Goal: Transaction & Acquisition: Purchase product/service

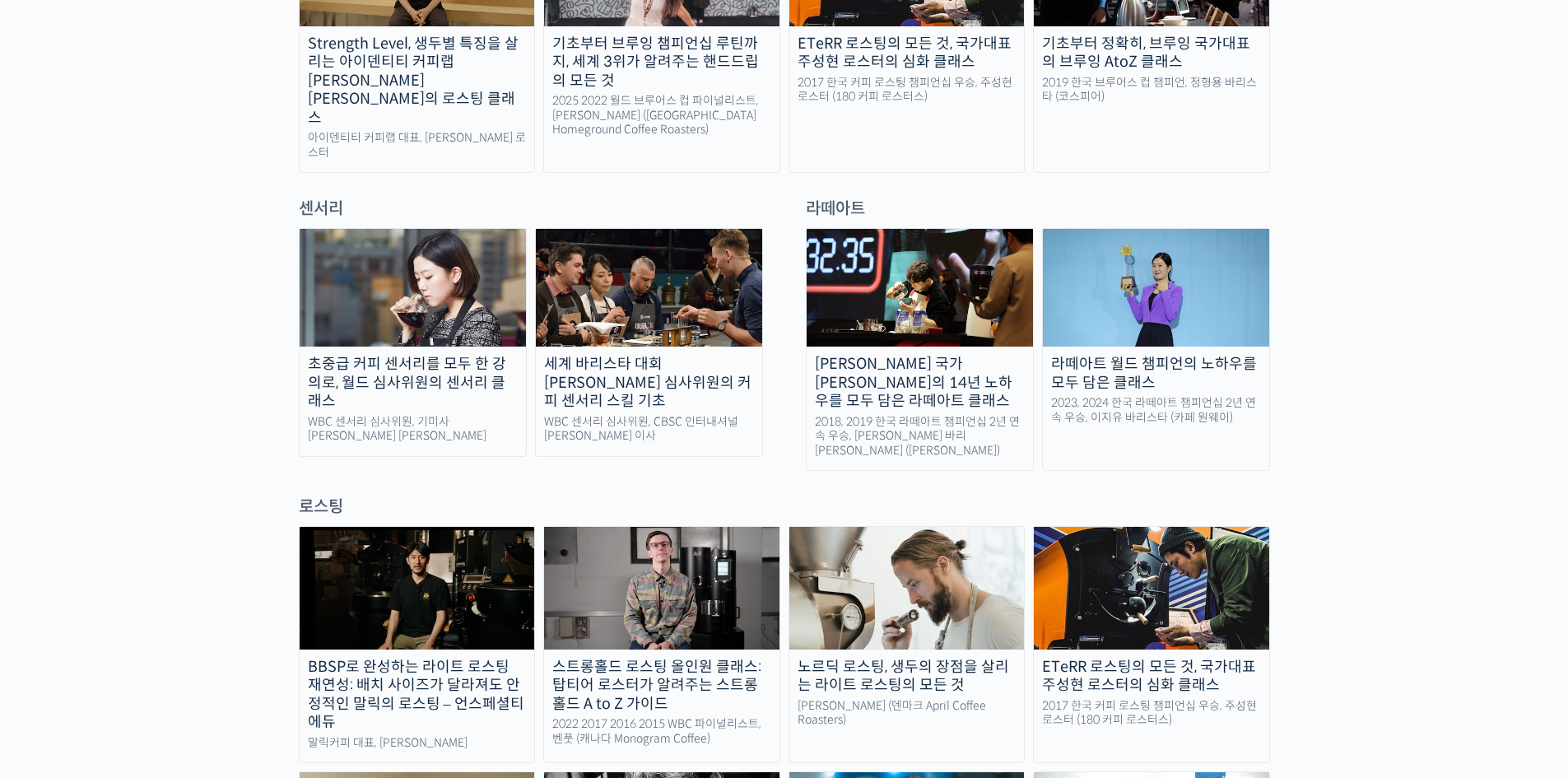
scroll to position [988, 0]
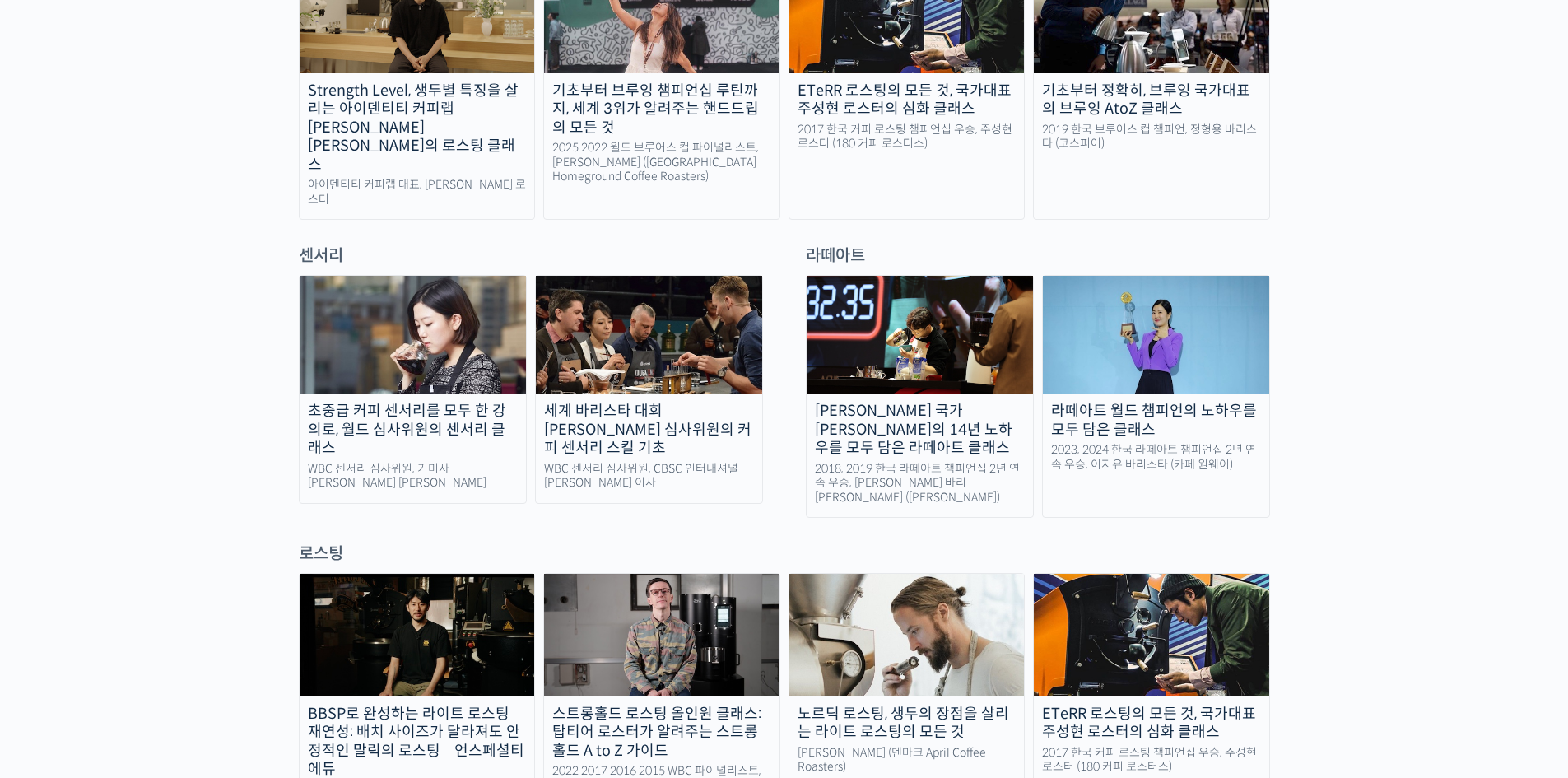
click at [1153, 291] on img at bounding box center [1156, 335] width 227 height 118
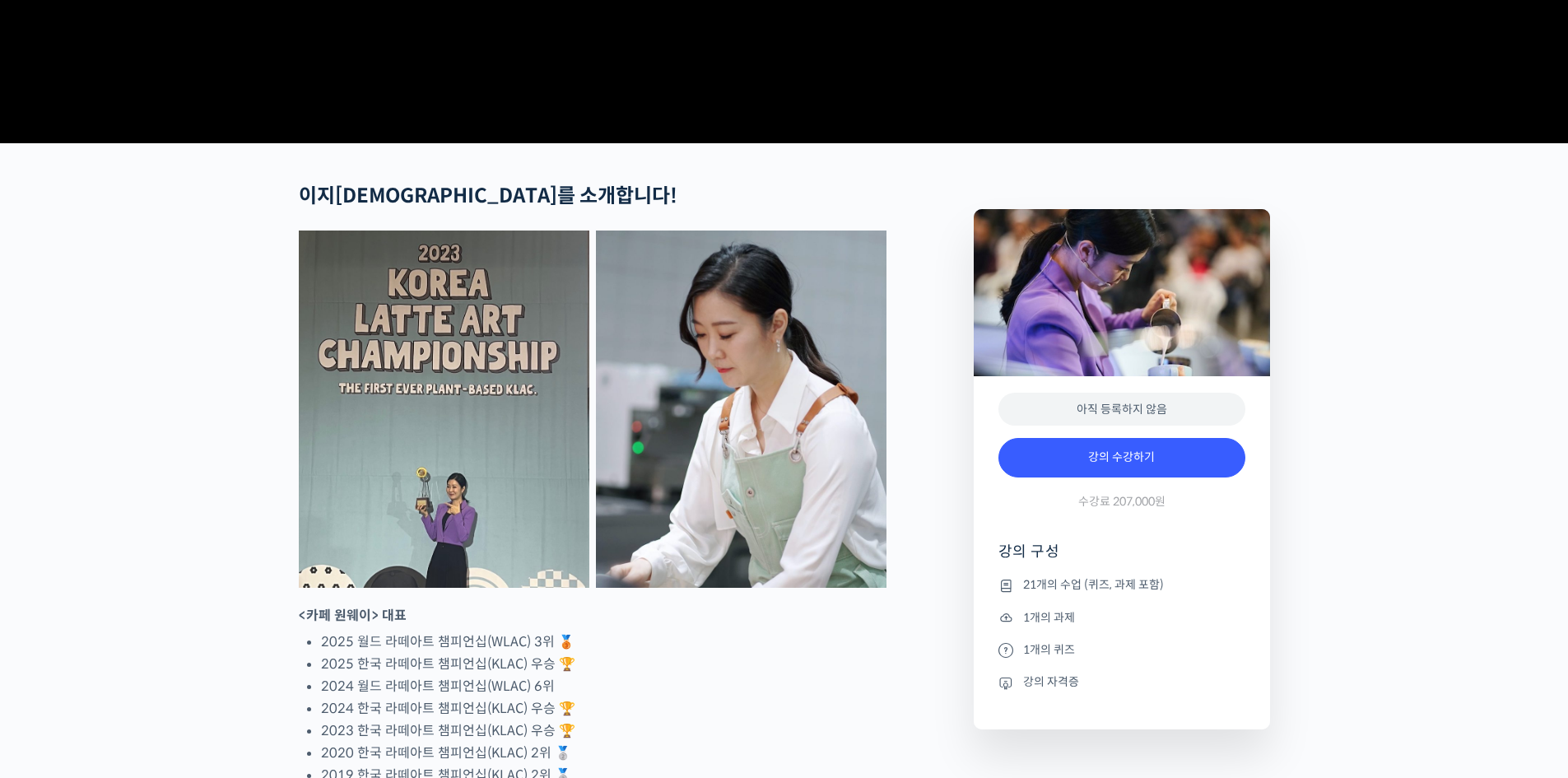
scroll to position [824, 0]
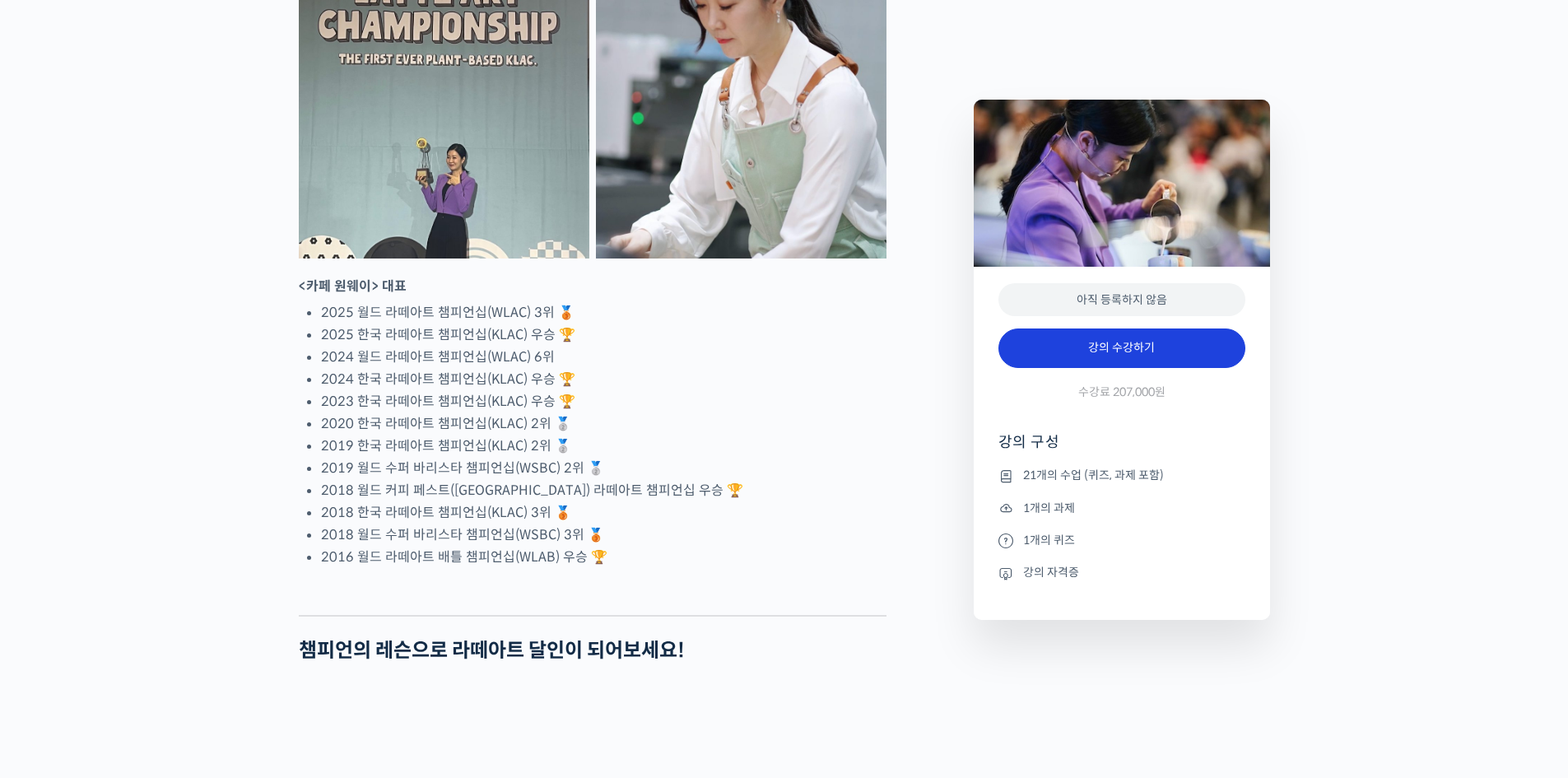
click at [1185, 336] on link "강의 수강하기" at bounding box center [1122, 347] width 247 height 39
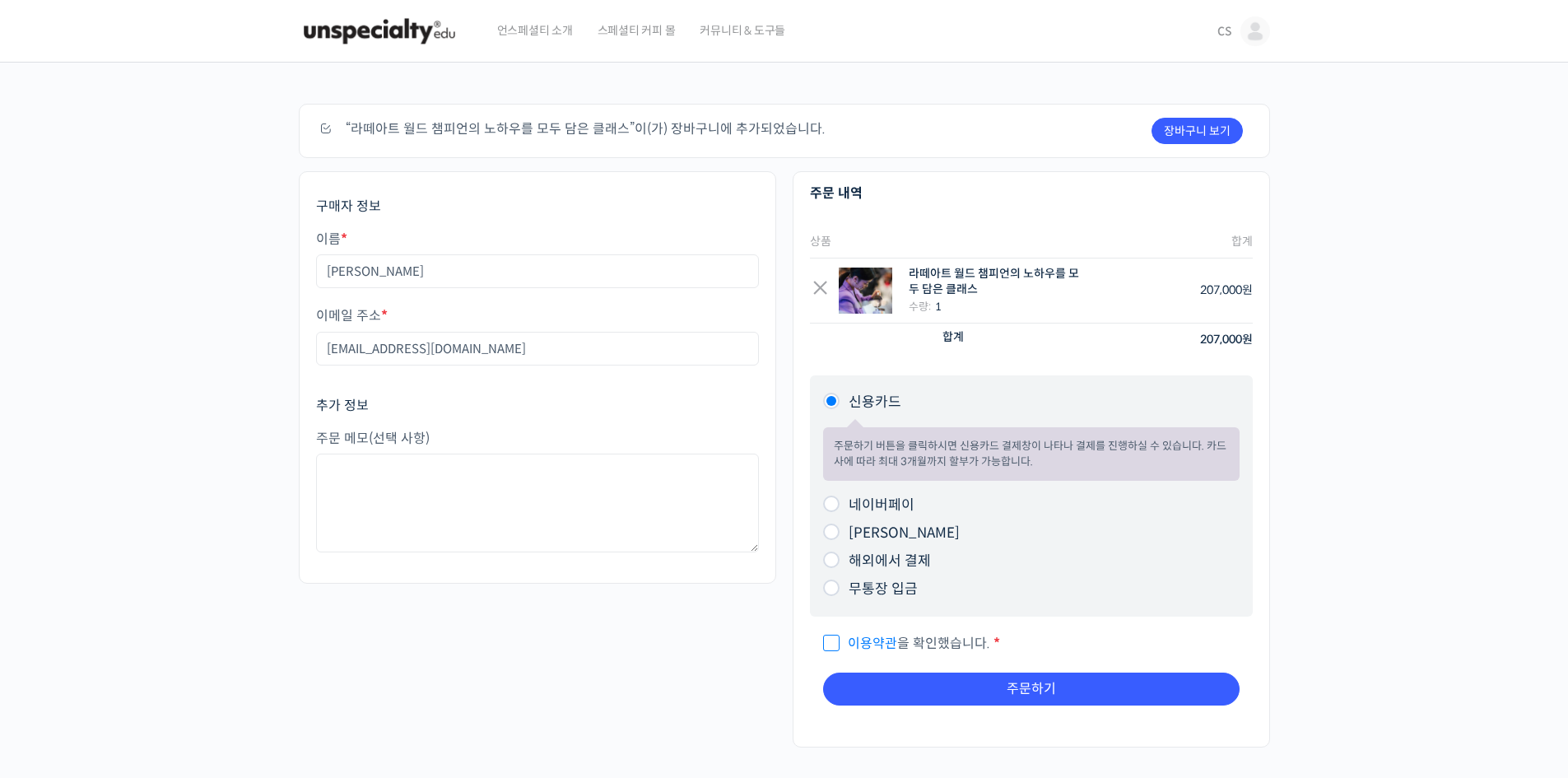
click at [1294, 355] on div "주문하기 장바구니 보기 “라떼아트 월드 챔피언의 노하우를 모두 담은 클래스”이(가) 장바구니에 추가되었습니다. 쿠폰이 있으세요? 코드를 입력하…" at bounding box center [784, 441] width 1568 height 757
click at [895, 638] on link "이용약관" at bounding box center [873, 643] width 49 height 17
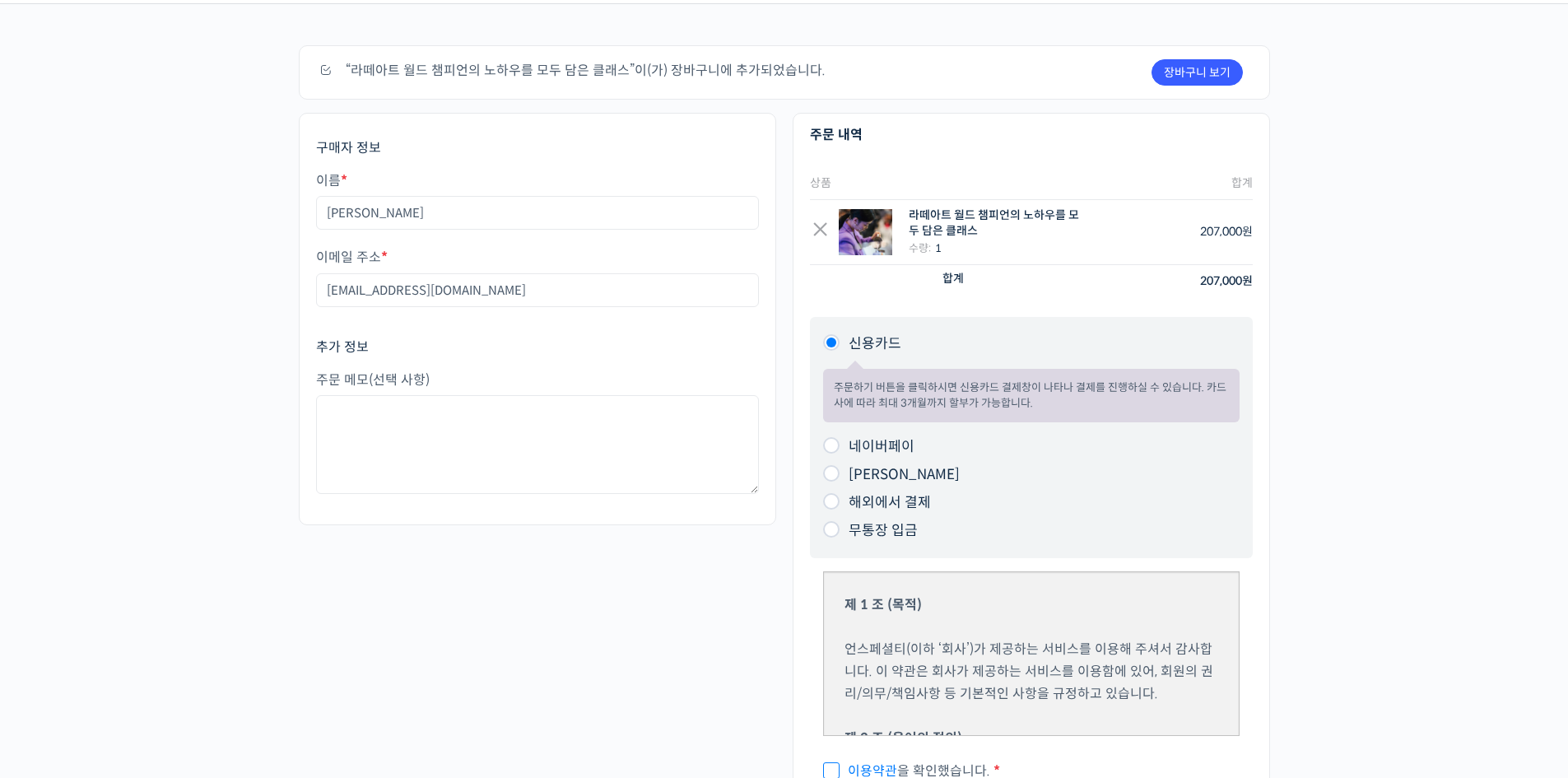
scroll to position [247, 0]
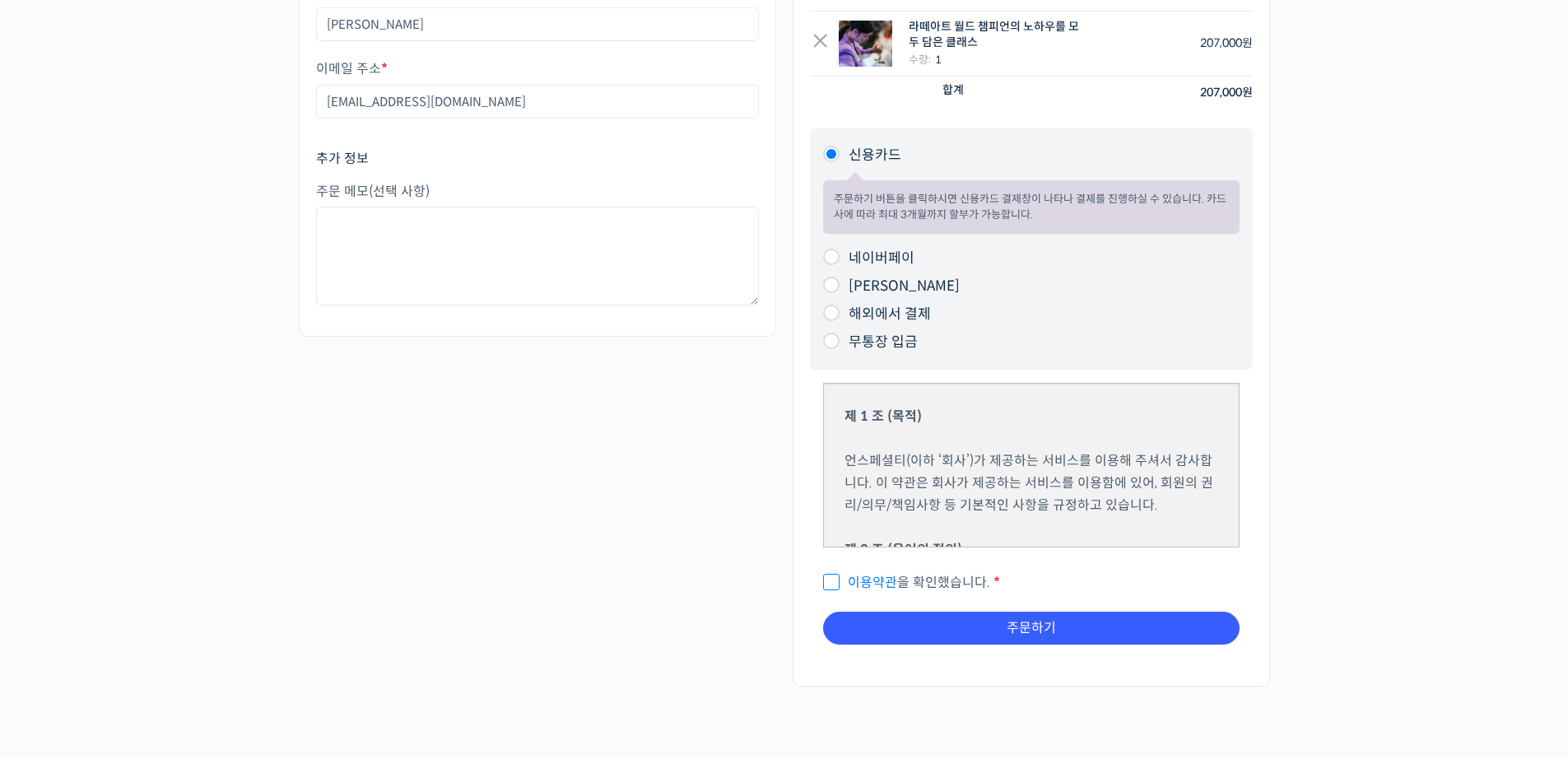
click at [832, 584] on span "이용약관 을 확인했습니다." at bounding box center [906, 582] width 167 height 17
click at [832, 581] on input "이용약관 을 확인했습니다. *" at bounding box center [829, 575] width 11 height 11
checkbox input "true"
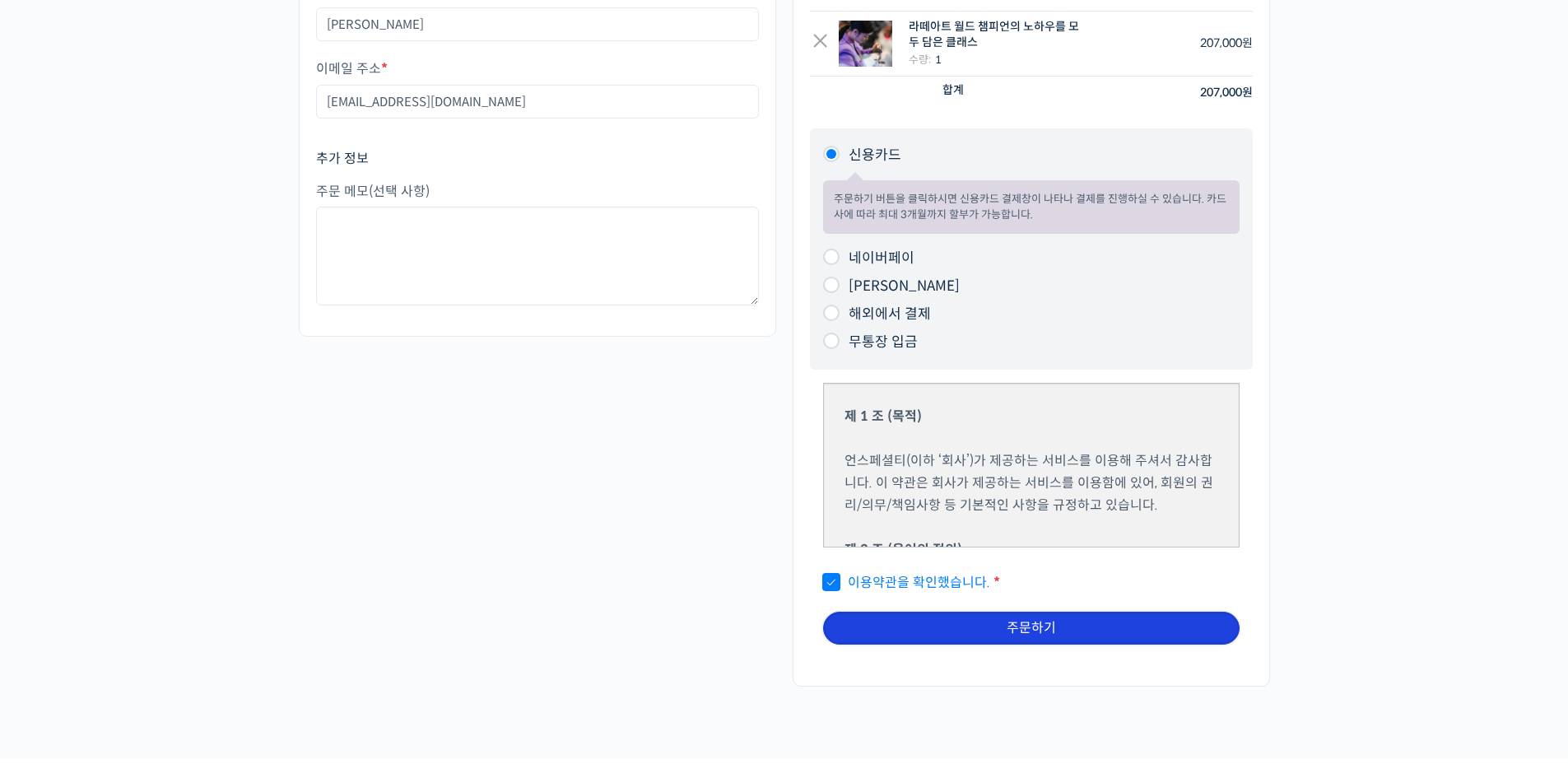
click at [926, 626] on button "주문하기" at bounding box center [1032, 628] width 417 height 33
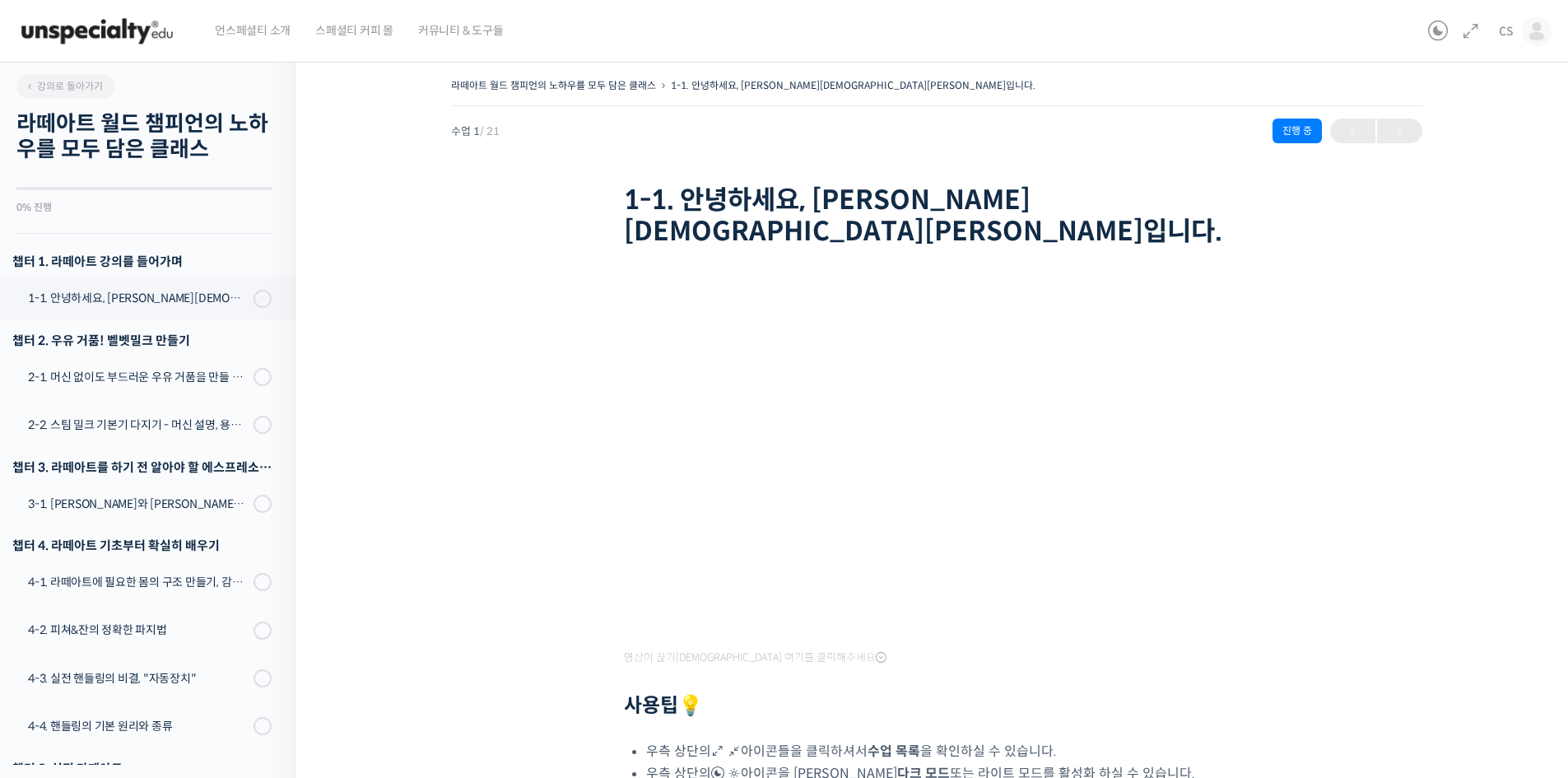
click at [993, 694] on h2 "사용팁 💡" at bounding box center [937, 706] width 626 height 24
drag, startPoint x: 489, startPoint y: 133, endPoint x: 527, endPoint y: 132, distance: 38.0
click at [527, 132] on div "수업 1 / 21 진행 중" at bounding box center [937, 131] width 971 height 25
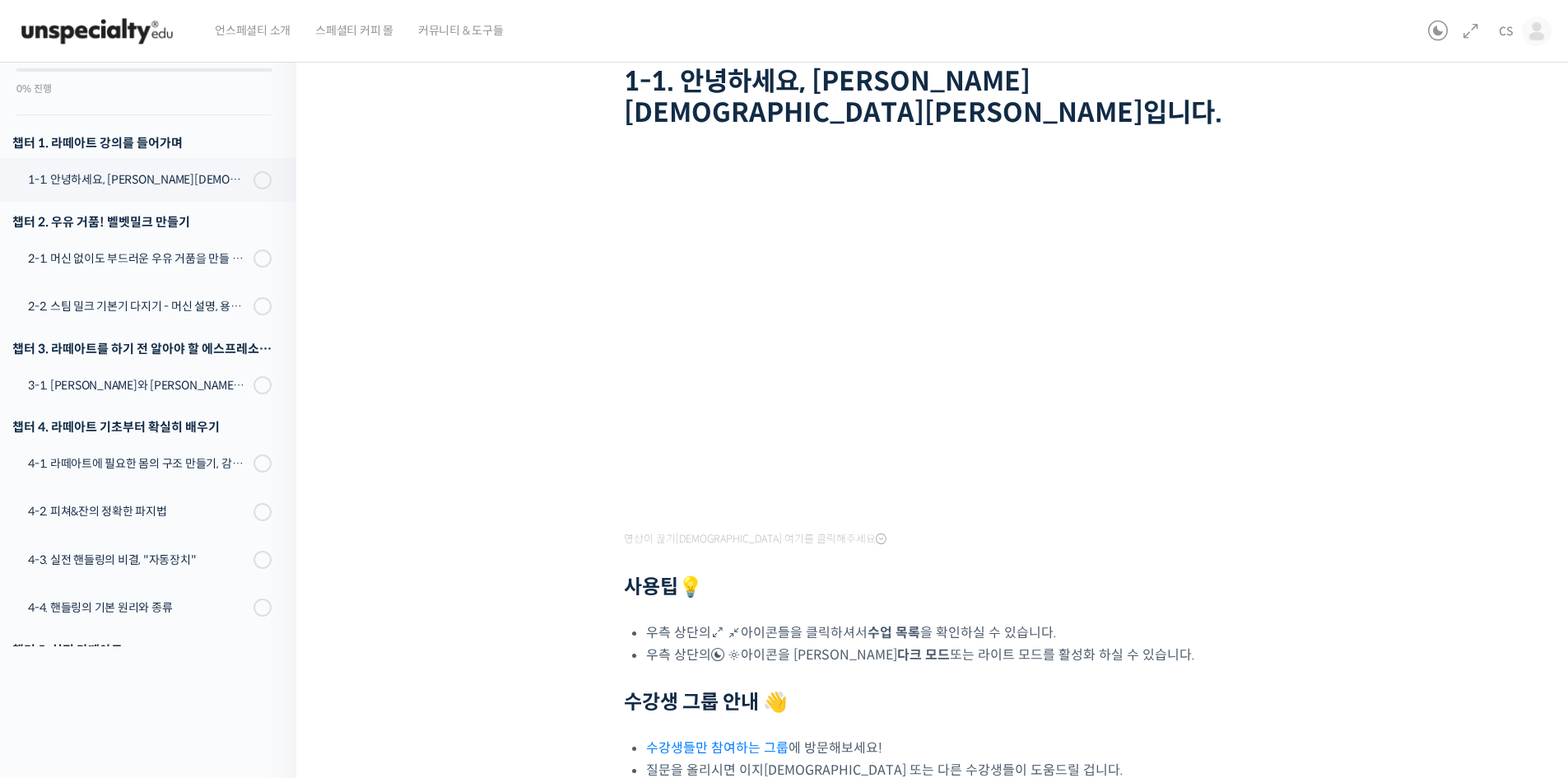
scroll to position [117, 0]
